Goal: Complete application form

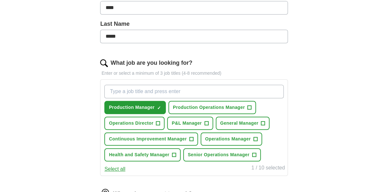
scroll to position [161, 0]
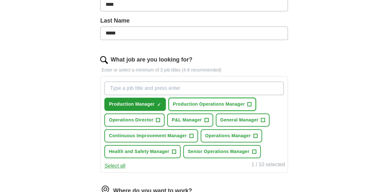
click at [250, 103] on span "+" at bounding box center [250, 104] width 4 height 5
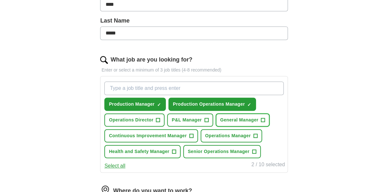
click at [262, 120] on span "+" at bounding box center [263, 120] width 4 height 5
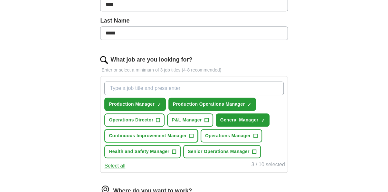
click at [191, 134] on span "+" at bounding box center [191, 135] width 4 height 5
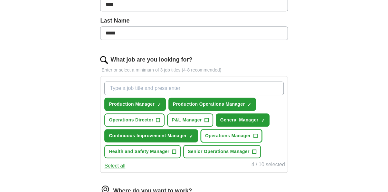
click at [256, 134] on span "+" at bounding box center [256, 135] width 4 height 5
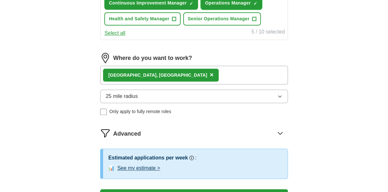
scroll to position [283, 0]
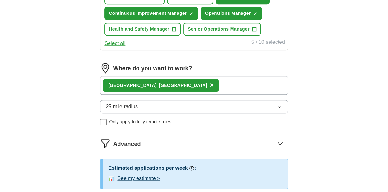
click at [280, 105] on icon "button" at bounding box center [279, 106] width 5 height 5
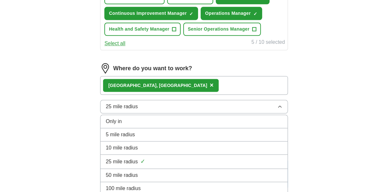
click at [243, 144] on div "10 mile radius" at bounding box center [194, 148] width 177 height 8
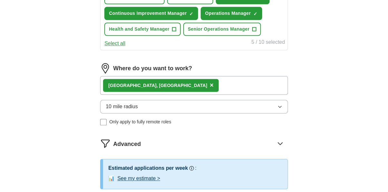
click at [312, 116] on div "Let ApplyIQ do the hard work of searching and applying for jobs. Just tell us w…" at bounding box center [194, 1] width 247 height 458
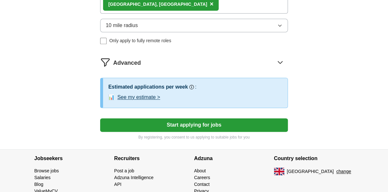
scroll to position [366, 0]
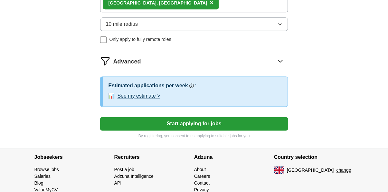
click at [207, 120] on button "Start applying for jobs" at bounding box center [193, 124] width 187 height 14
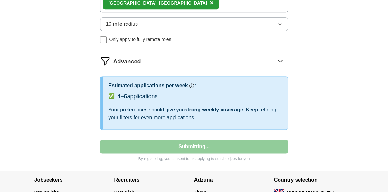
select select "**"
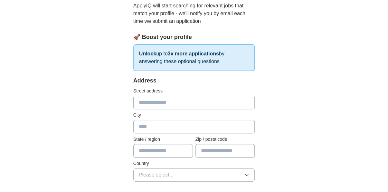
scroll to position [67, 0]
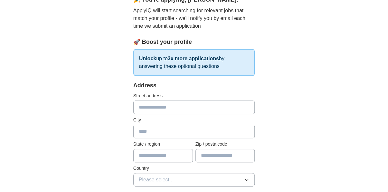
click at [173, 109] on input "text" at bounding box center [194, 108] width 122 height 14
type input "**********"
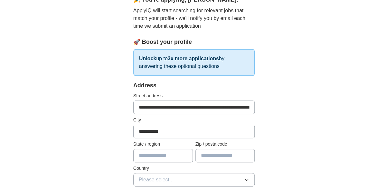
type input "**********"
type input "******"
click at [179, 155] on input "**********" at bounding box center [163, 156] width 60 height 14
type input "*"
type input "**********"
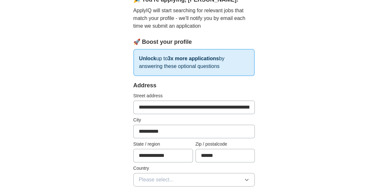
click at [247, 179] on icon "button" at bounding box center [246, 179] width 5 height 5
click at [247, 179] on icon "button" at bounding box center [246, 180] width 3 height 2
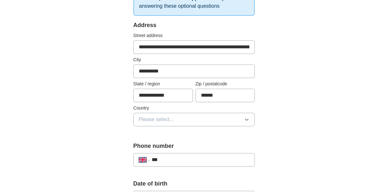
scroll to position [128, 0]
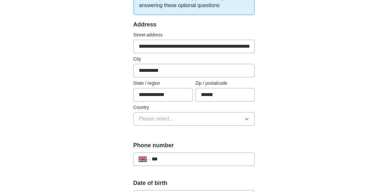
click at [175, 116] on button "Please select..." at bounding box center [194, 119] width 122 height 14
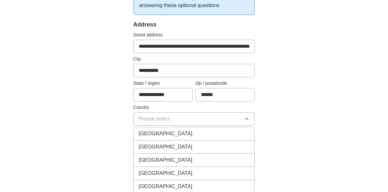
click at [164, 134] on span "[GEOGRAPHIC_DATA]" at bounding box center [166, 134] width 54 height 8
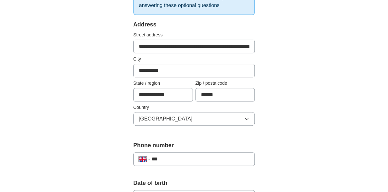
click at [163, 158] on input "***" at bounding box center [201, 159] width 98 height 8
type input "**********"
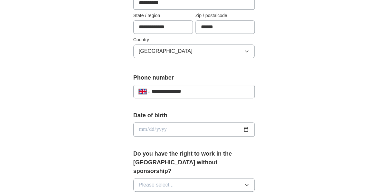
scroll to position [200, 0]
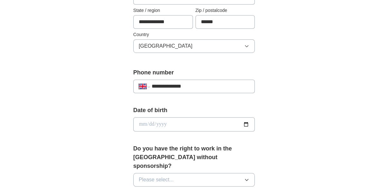
click at [169, 124] on input "date" at bounding box center [194, 124] width 122 height 14
type input "**********"
click at [247, 179] on icon "button" at bounding box center [246, 180] width 3 height 2
click at [221, 191] on div "Yes" at bounding box center [194, 195] width 111 height 8
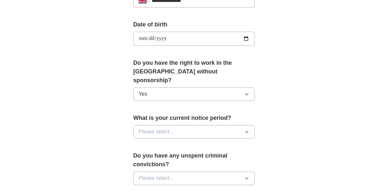
scroll to position [287, 0]
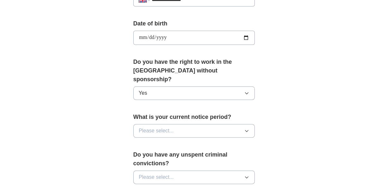
click at [248, 128] on icon "button" at bounding box center [246, 130] width 5 height 5
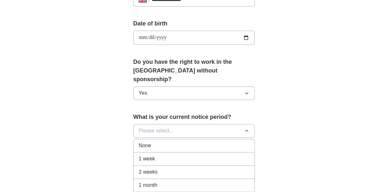
click at [225, 142] on div "None" at bounding box center [194, 146] width 111 height 8
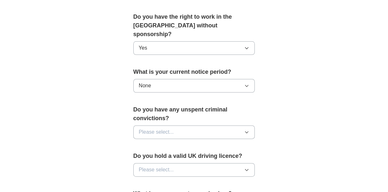
scroll to position [335, 0]
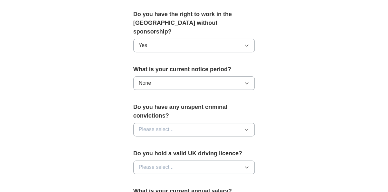
click at [247, 127] on icon "button" at bounding box center [246, 129] width 5 height 5
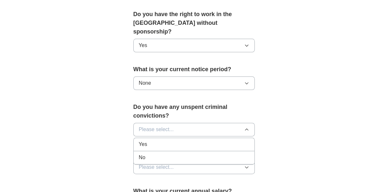
click at [234, 154] on div "No" at bounding box center [194, 158] width 111 height 8
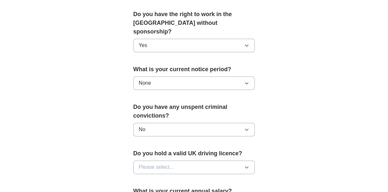
click at [247, 167] on icon "button" at bounding box center [246, 168] width 3 height 2
click at [228, 178] on div "Yes" at bounding box center [194, 182] width 111 height 8
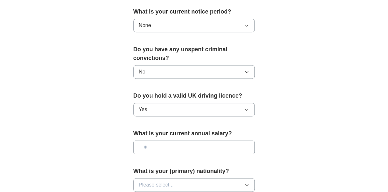
scroll to position [396, 0]
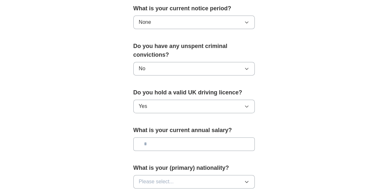
click at [161, 137] on input "text" at bounding box center [194, 144] width 122 height 14
type input "*******"
click at [248, 179] on icon "button" at bounding box center [246, 181] width 5 height 5
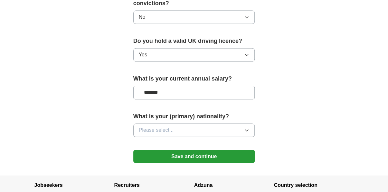
scroll to position [460, 0]
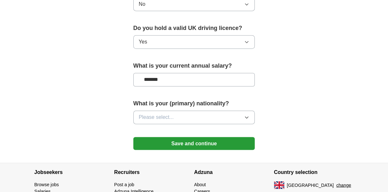
click at [248, 117] on icon "button" at bounding box center [246, 118] width 3 height 2
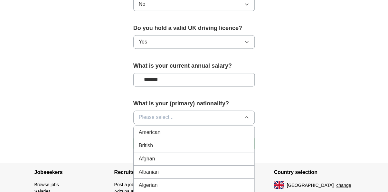
click at [206, 141] on div "British" at bounding box center [194, 145] width 111 height 8
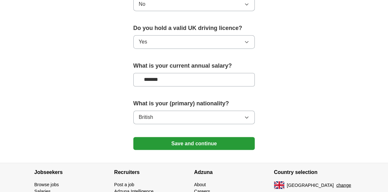
click at [183, 137] on button "Save and continue" at bounding box center [194, 143] width 122 height 13
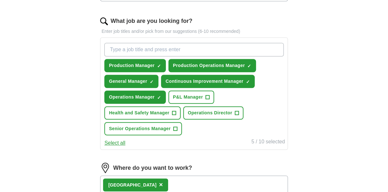
scroll to position [203, 0]
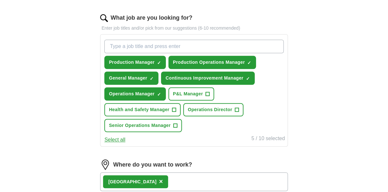
click at [115, 138] on button "Select all" at bounding box center [114, 140] width 21 height 8
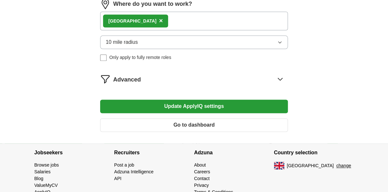
scroll to position [367, 0]
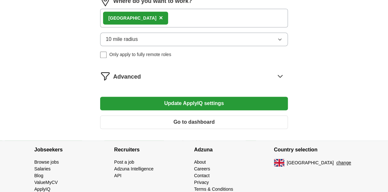
click at [201, 104] on button "Update ApplyIQ settings" at bounding box center [193, 104] width 187 height 14
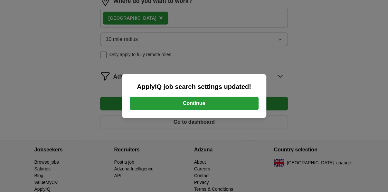
click at [202, 104] on button "Continue" at bounding box center [194, 104] width 129 height 14
